Goal: Task Accomplishment & Management: Use online tool/utility

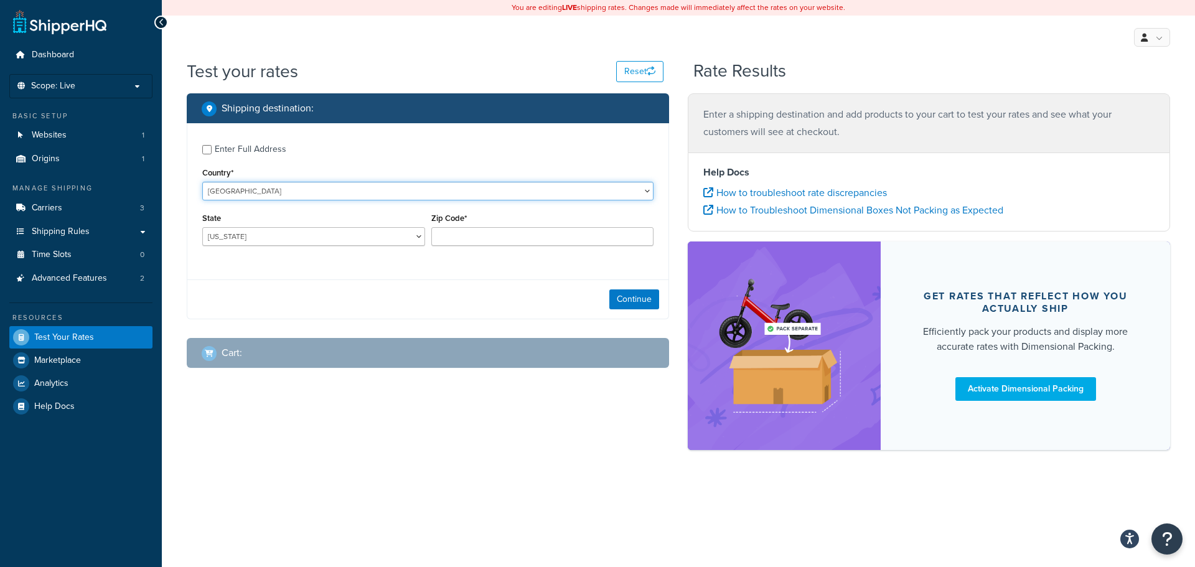
click at [251, 188] on select "[GEOGRAPHIC_DATA] [GEOGRAPHIC_DATA] [GEOGRAPHIC_DATA] [GEOGRAPHIC_DATA] [GEOGRA…" at bounding box center [427, 191] width 451 height 19
select select "GB"
click at [202, 182] on select "[GEOGRAPHIC_DATA] [GEOGRAPHIC_DATA] [GEOGRAPHIC_DATA] [GEOGRAPHIC_DATA] [GEOGRA…" at bounding box center [427, 191] width 451 height 19
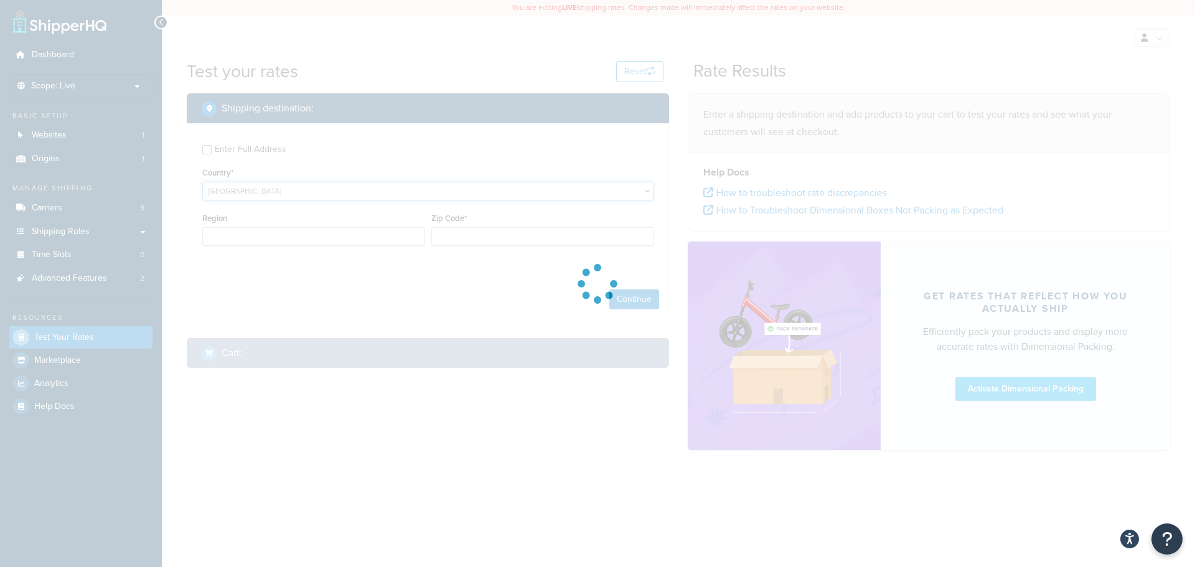
type input "AL"
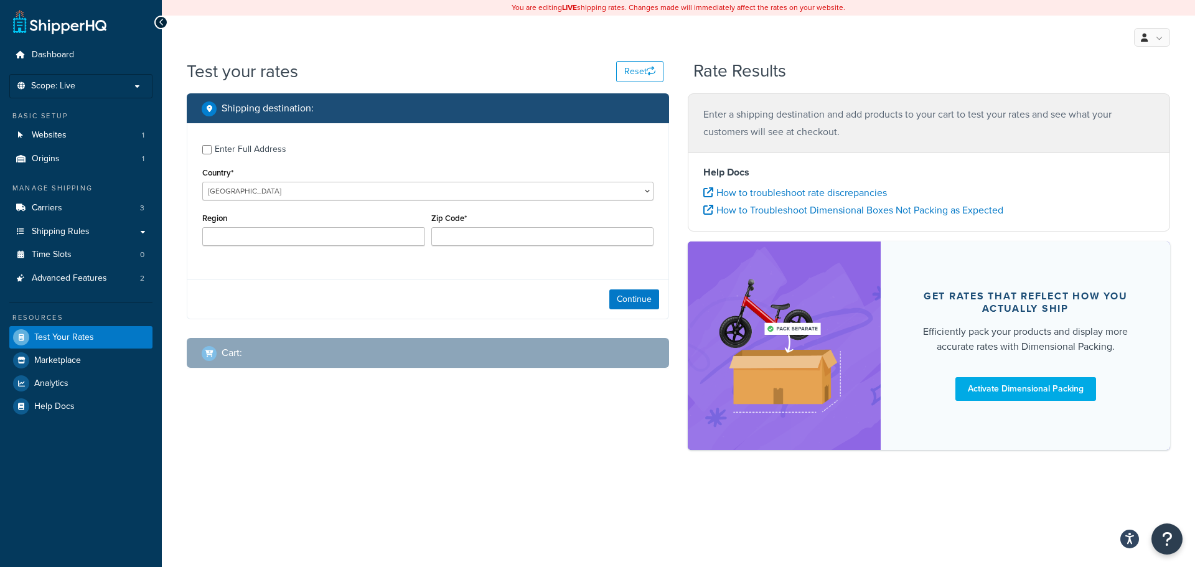
drag, startPoint x: 252, startPoint y: 225, endPoint x: 212, endPoint y: 266, distance: 58.1
click at [212, 266] on div "Enter Full Address Country* [GEOGRAPHIC_DATA] [GEOGRAPHIC_DATA] [GEOGRAPHIC_DAT…" at bounding box center [427, 196] width 481 height 147
click at [466, 243] on input "Zip Code*" at bounding box center [542, 236] width 223 height 19
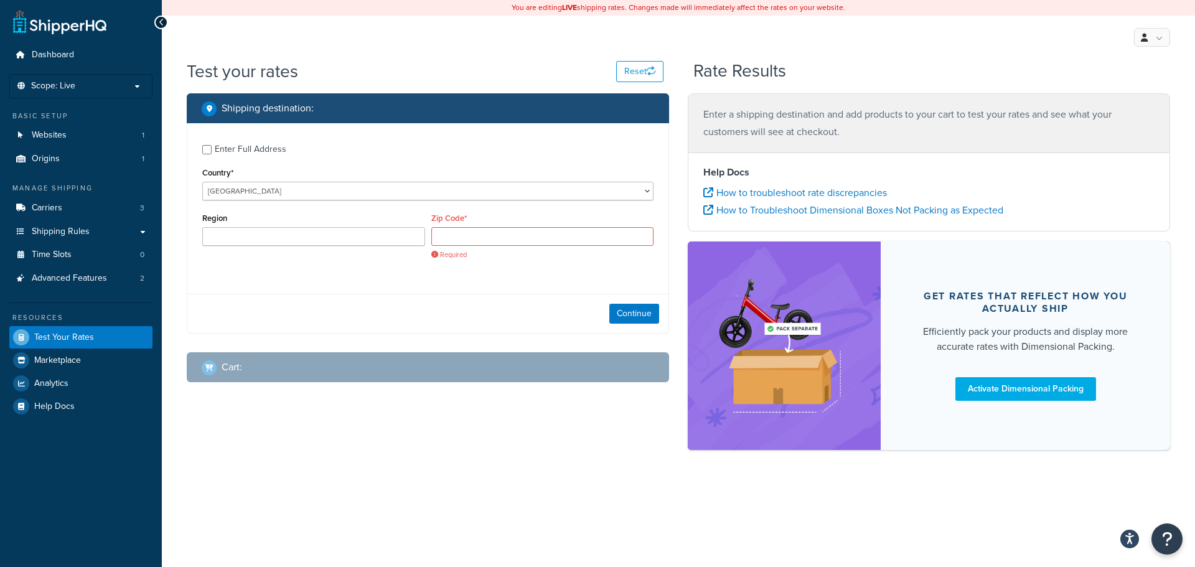
click at [402, 270] on div "Enter Full Address Country* [GEOGRAPHIC_DATA] [GEOGRAPHIC_DATA] [GEOGRAPHIC_DAT…" at bounding box center [427, 203] width 481 height 161
click at [261, 200] on select "[GEOGRAPHIC_DATA] [GEOGRAPHIC_DATA] [GEOGRAPHIC_DATA] [GEOGRAPHIC_DATA] [GEOGRA…" at bounding box center [427, 191] width 451 height 19
click at [202, 182] on select "[GEOGRAPHIC_DATA] [GEOGRAPHIC_DATA] [GEOGRAPHIC_DATA] [GEOGRAPHIC_DATA] [GEOGRA…" at bounding box center [427, 191] width 451 height 19
click at [468, 244] on input "Zip Code*" at bounding box center [542, 236] width 223 height 19
